Goal: Find specific page/section: Find specific page/section

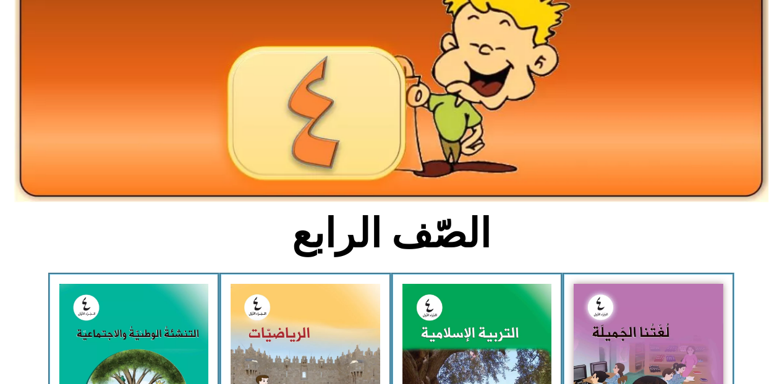
scroll to position [124, 0]
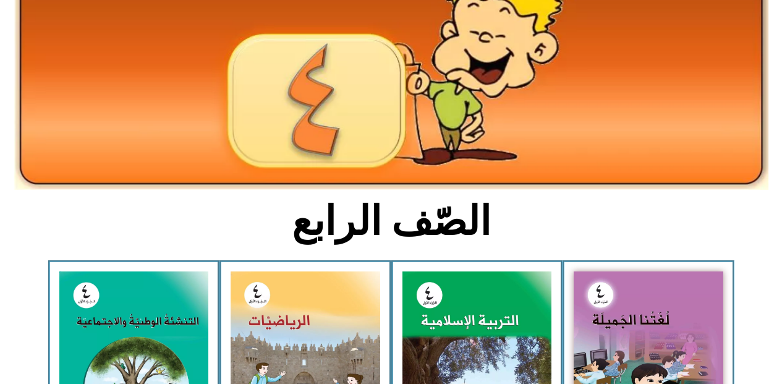
click at [304, 362] on img at bounding box center [306, 364] width 150 height 187
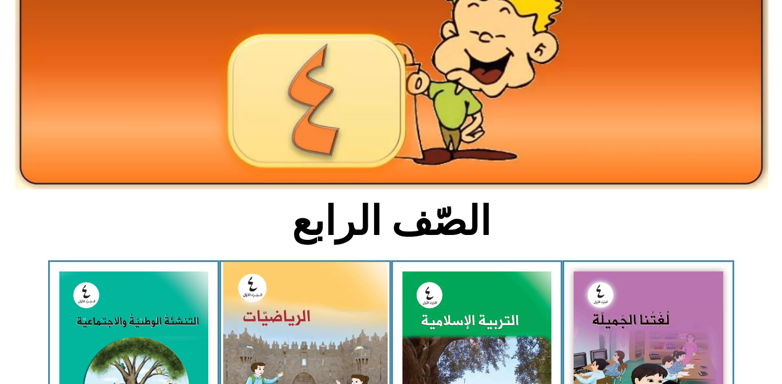
click at [335, 296] on img at bounding box center [305, 365] width 164 height 206
click at [364, 341] on img at bounding box center [305, 365] width 164 height 206
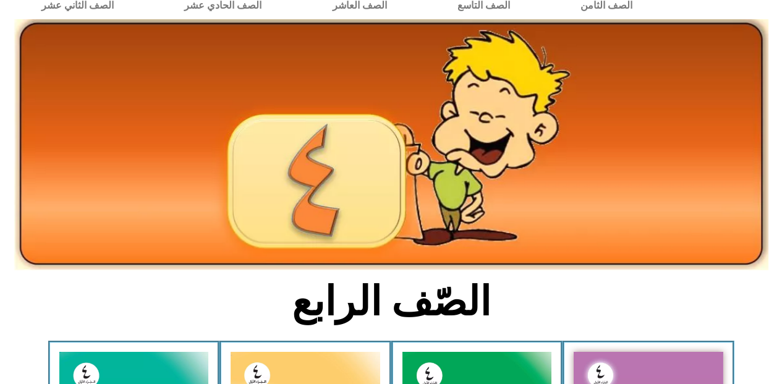
scroll to position [0, 0]
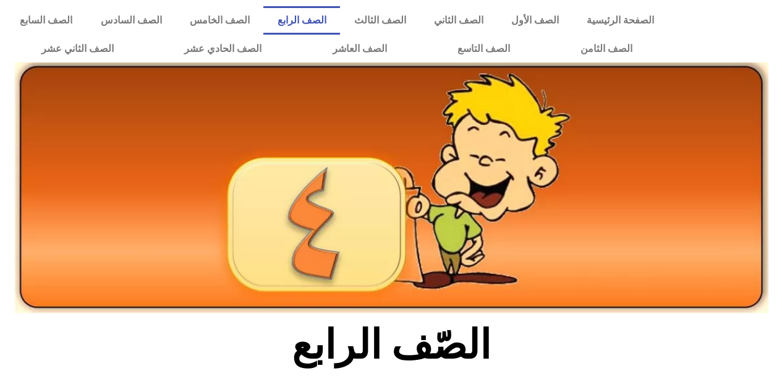
click at [340, 22] on link "الصف الرابع" at bounding box center [301, 20] width 77 height 28
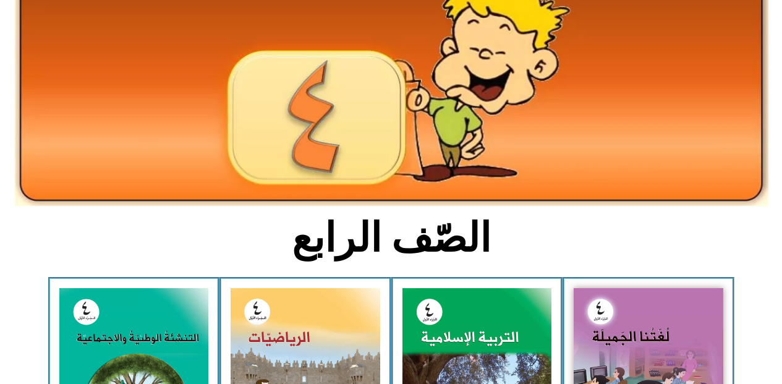
scroll to position [148, 0]
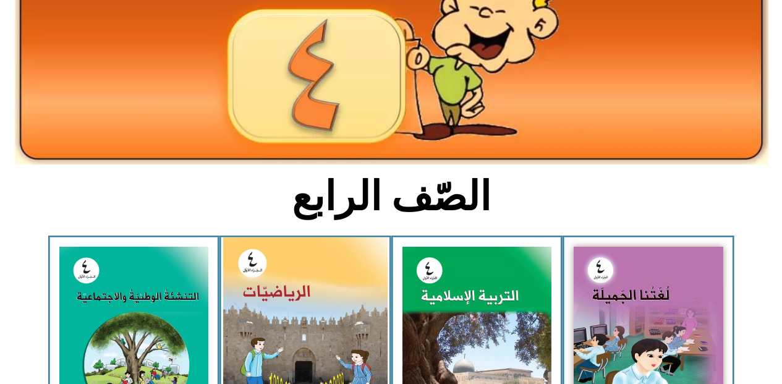
click at [265, 281] on img at bounding box center [305, 340] width 164 height 206
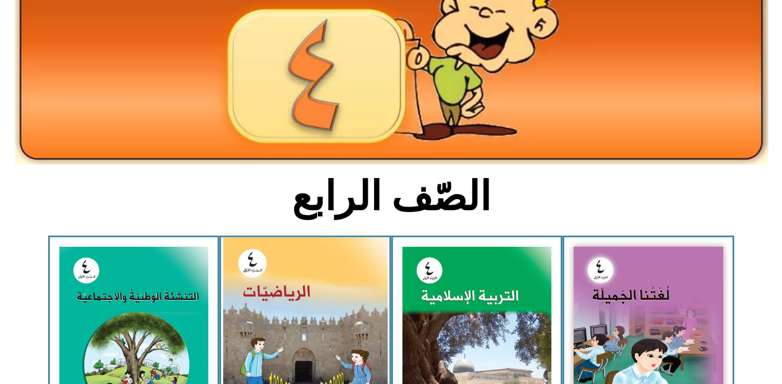
click at [265, 281] on img at bounding box center [305, 340] width 164 height 206
drag, startPoint x: 265, startPoint y: 281, endPoint x: 289, endPoint y: 322, distance: 46.6
click at [289, 322] on img at bounding box center [305, 340] width 164 height 206
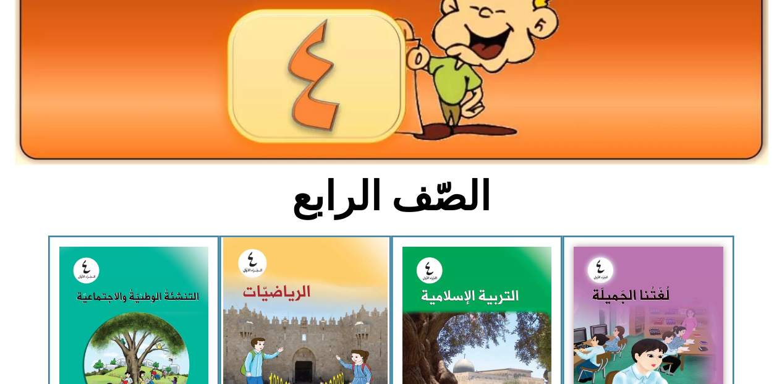
click at [289, 322] on img at bounding box center [305, 340] width 164 height 206
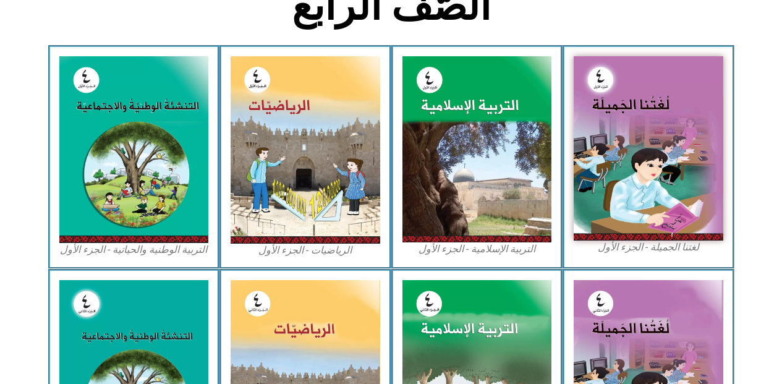
scroll to position [346, 0]
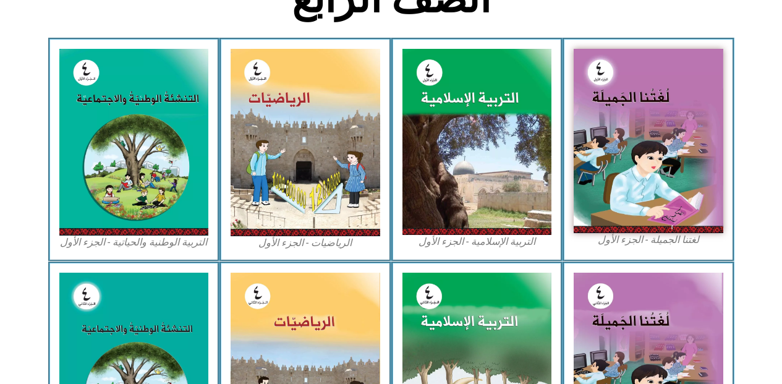
click at [306, 134] on img at bounding box center [306, 142] width 150 height 187
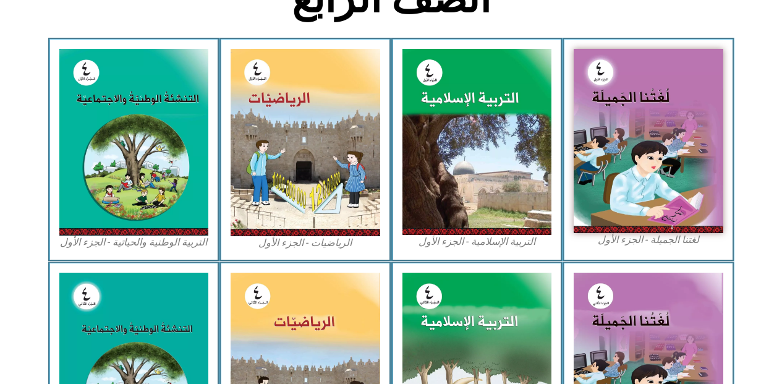
click at [306, 134] on img at bounding box center [306, 142] width 150 height 187
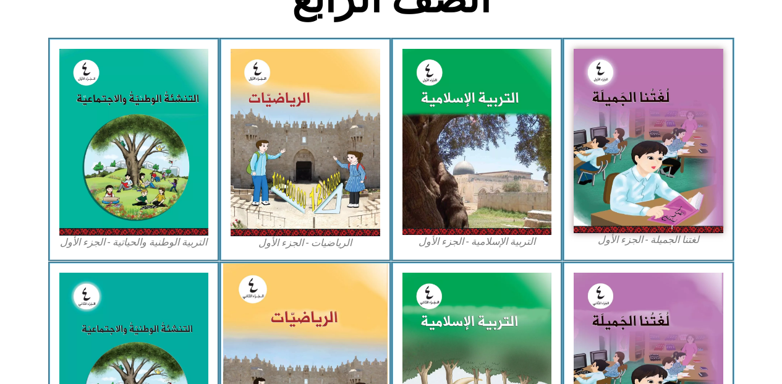
click at [294, 330] on img at bounding box center [305, 365] width 164 height 205
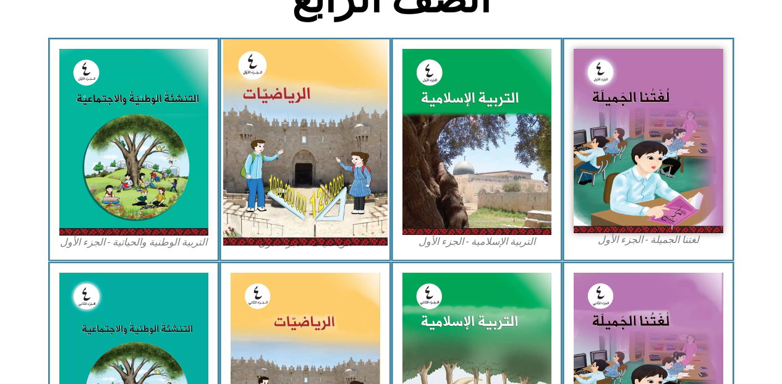
click at [329, 102] on img at bounding box center [305, 143] width 164 height 206
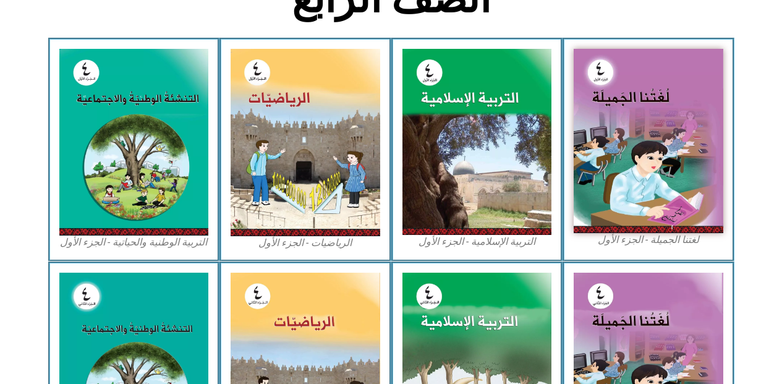
click at [600, 19] on section "الصّف الرابع" at bounding box center [391, 5] width 782 height 64
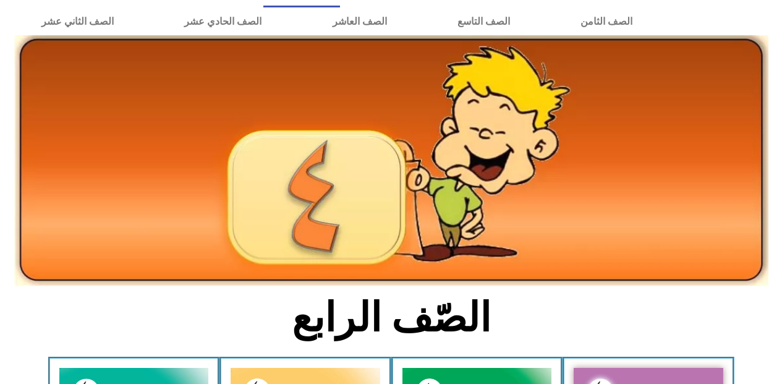
scroll to position [0, 0]
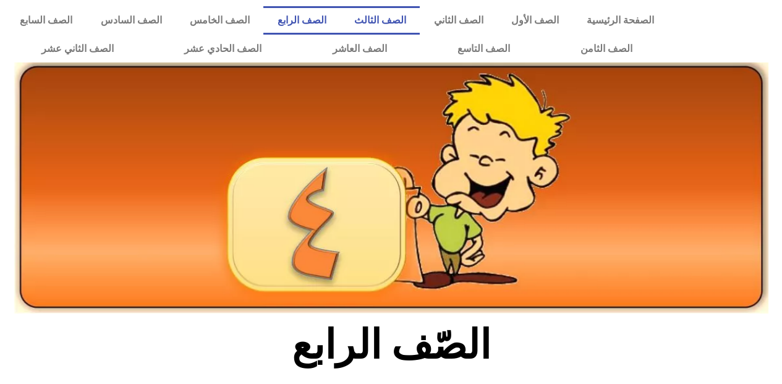
click at [420, 27] on link "الصف الثالث" at bounding box center [380, 20] width 80 height 28
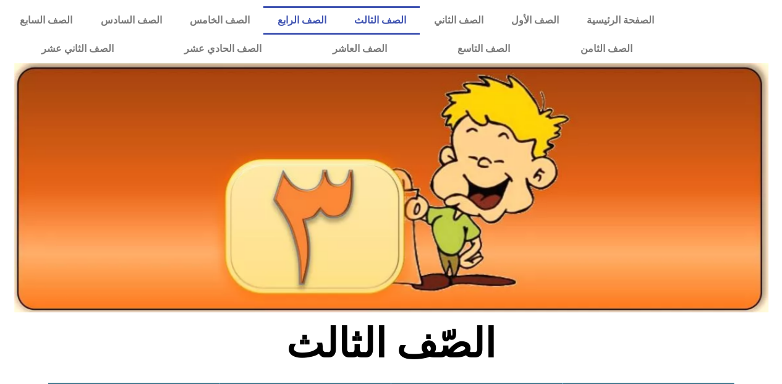
click at [340, 25] on link "الصف الرابع" at bounding box center [301, 20] width 77 height 28
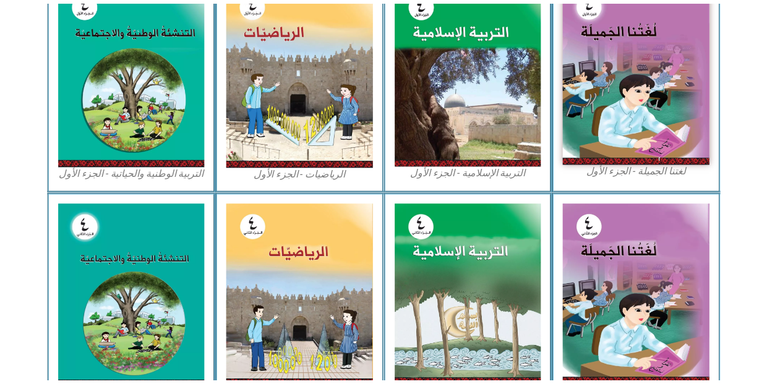
scroll to position [470, 0]
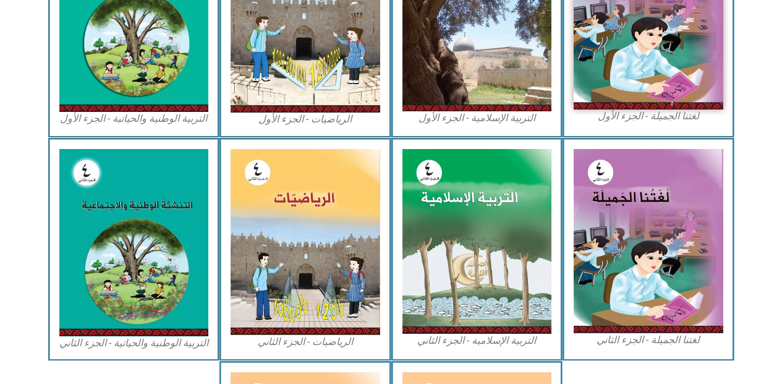
click at [341, 25] on img at bounding box center [306, 18] width 150 height 187
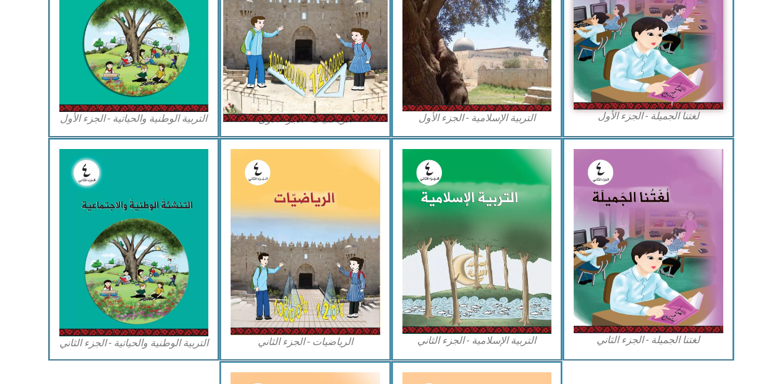
click at [350, 72] on img at bounding box center [305, 19] width 164 height 206
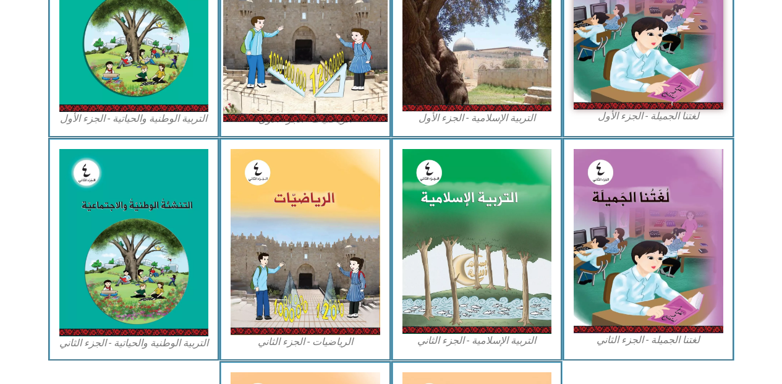
click at [350, 72] on img at bounding box center [305, 19] width 164 height 206
click at [317, 93] on img at bounding box center [305, 19] width 164 height 206
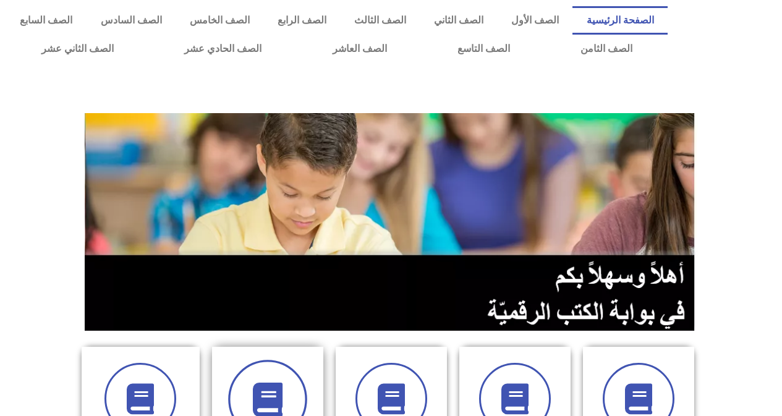
click at [257, 383] on icon at bounding box center [267, 400] width 34 height 34
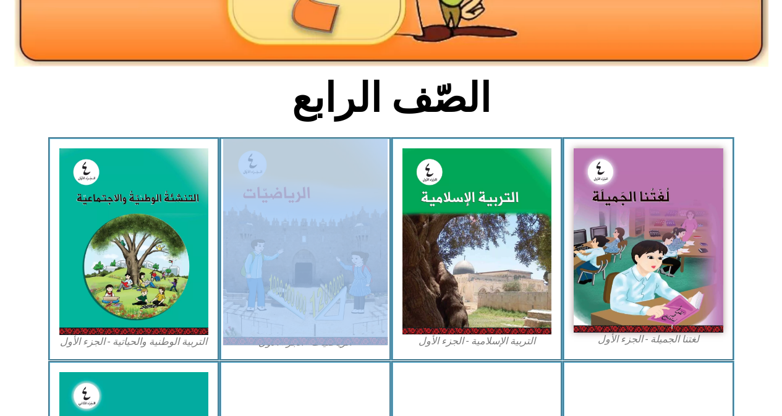
scroll to position [247, 0]
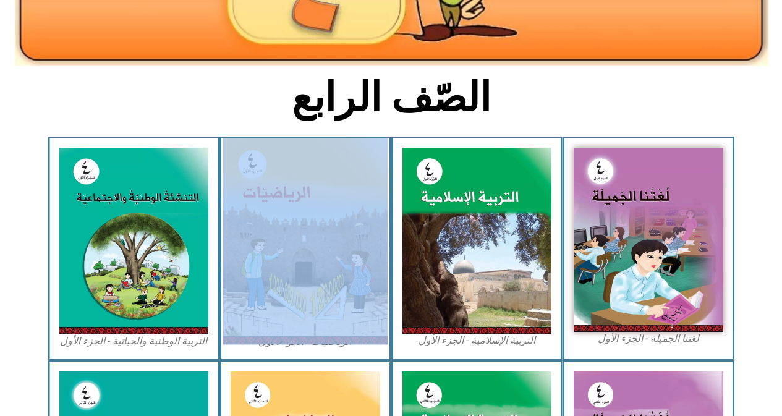
click at [307, 288] on img at bounding box center [305, 242] width 164 height 206
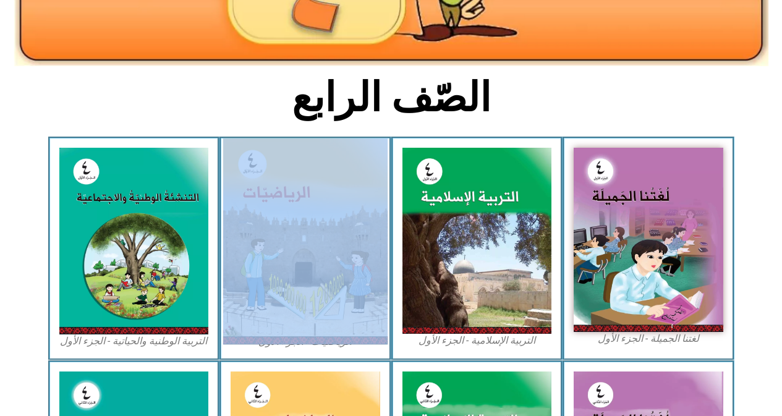
click at [307, 288] on img at bounding box center [305, 242] width 164 height 206
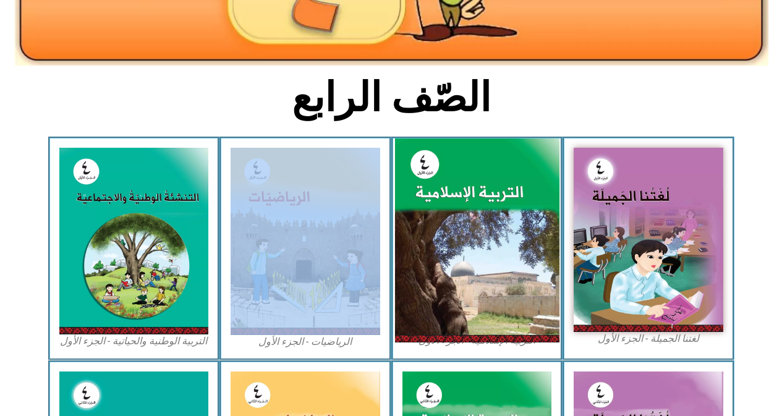
click at [475, 247] on img at bounding box center [476, 241] width 164 height 205
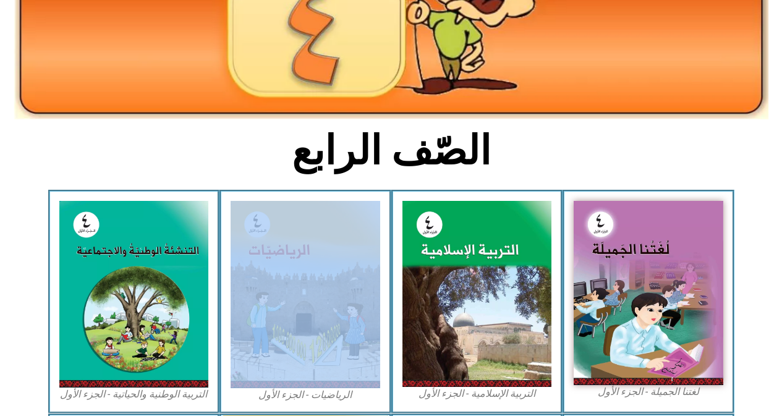
scroll to position [223, 0]
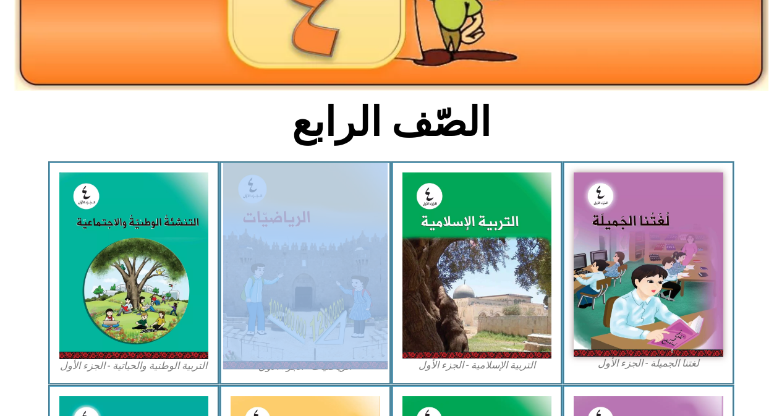
click at [345, 288] on img at bounding box center [305, 266] width 164 height 206
